Goal: Transaction & Acquisition: Obtain resource

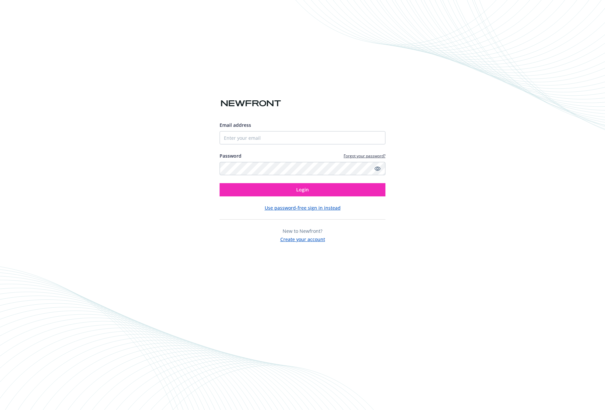
type input "[EMAIL_ADDRESS][DOMAIN_NAME]"
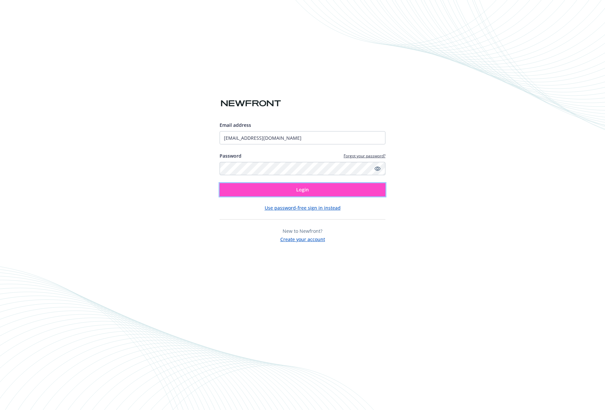
click at [280, 189] on button "Login" at bounding box center [302, 189] width 166 height 13
click at [219, 183] on button "Login" at bounding box center [302, 189] width 166 height 13
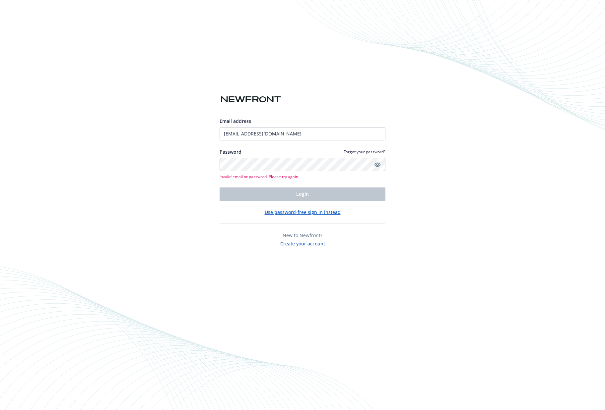
click at [378, 166] on icon "Show password" at bounding box center [377, 165] width 6 height 6
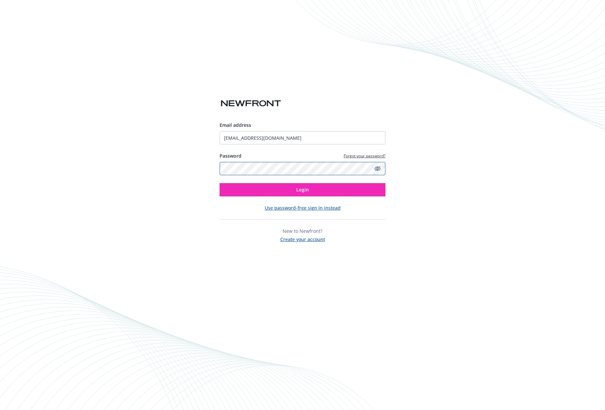
click at [416, 177] on div "Email address [EMAIL_ADDRESS][DOMAIN_NAME] Password Forgot your password? Login…" at bounding box center [302, 205] width 605 height 410
click at [219, 183] on button "Login" at bounding box center [302, 189] width 166 height 13
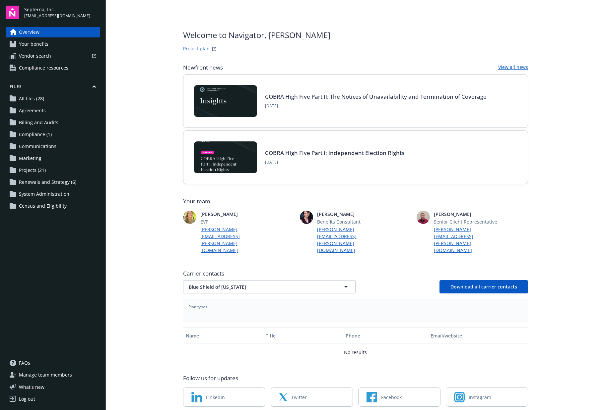
click at [37, 178] on span "Renewals and Strategy (6)" at bounding box center [47, 182] width 57 height 11
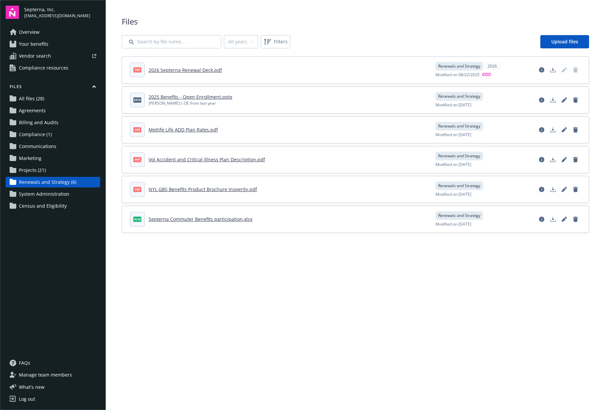
click at [217, 219] on link "Septerna Commuter Benefits participation.xlsx" at bounding box center [201, 219] width 104 height 6
click at [188, 69] on link "2026 Septerna Renewal Deck.pdf" at bounding box center [185, 70] width 73 height 6
